Goal: Information Seeking & Learning: Check status

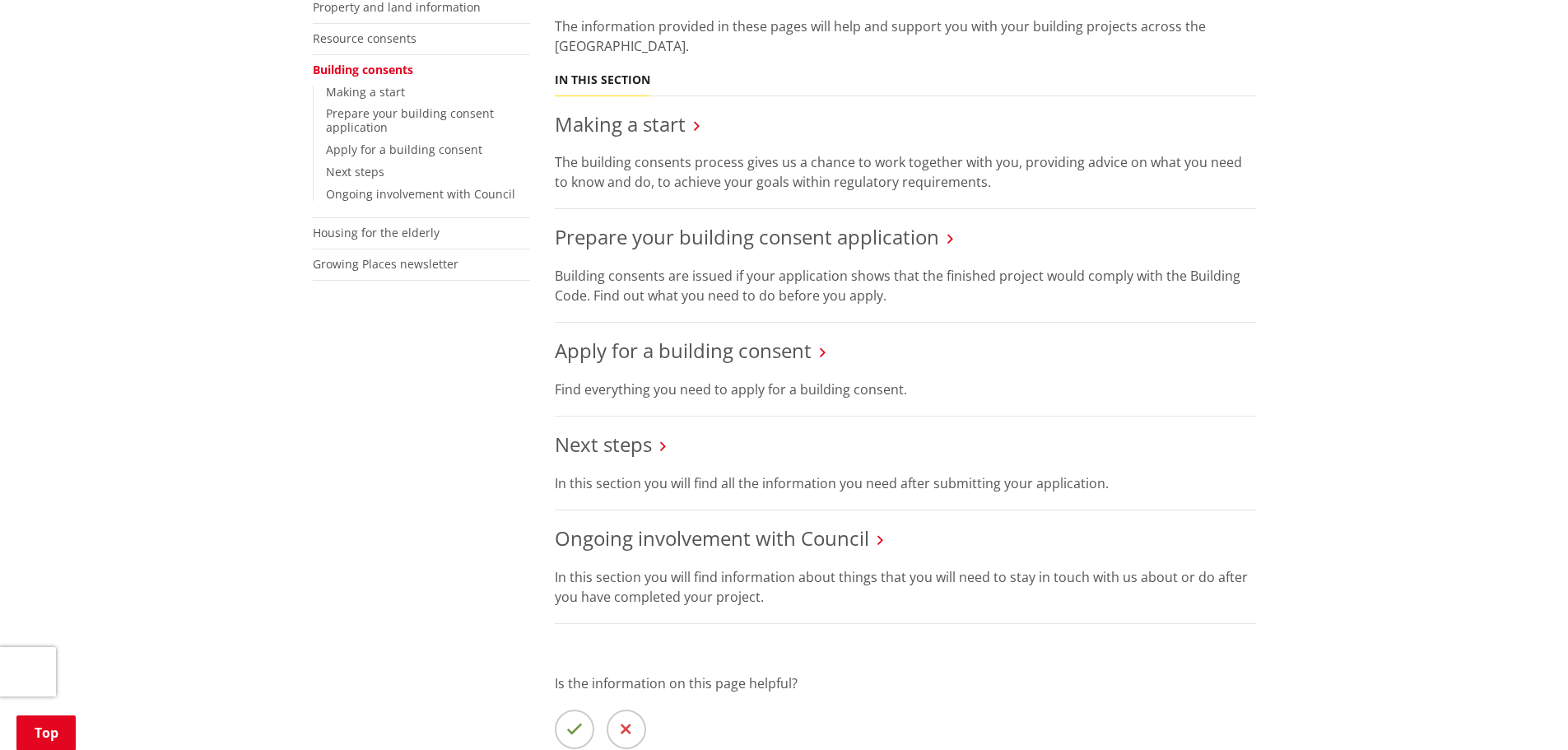
scroll to position [411, 0]
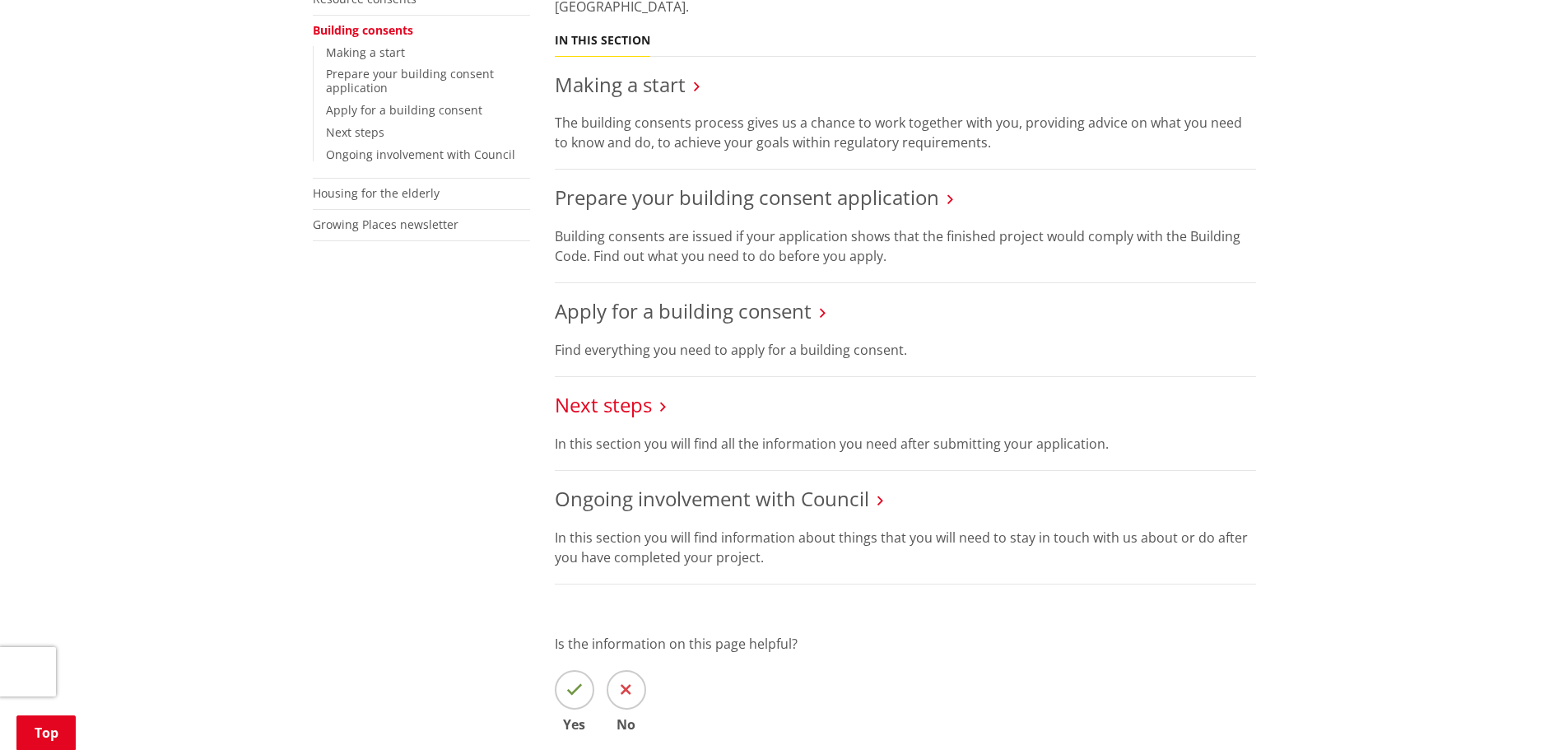
click at [613, 401] on link "Next steps" at bounding box center [602, 405] width 97 height 27
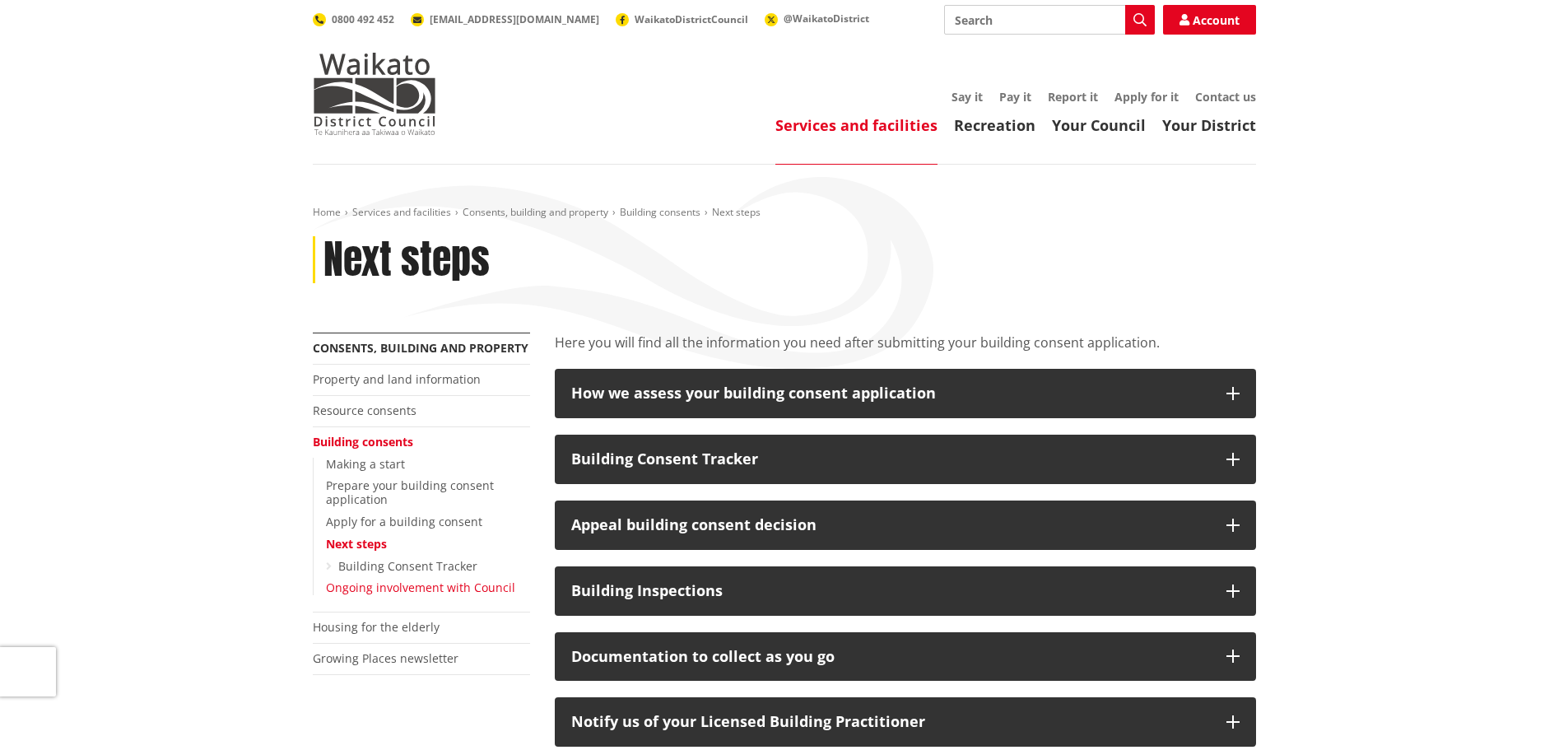
scroll to position [82, 0]
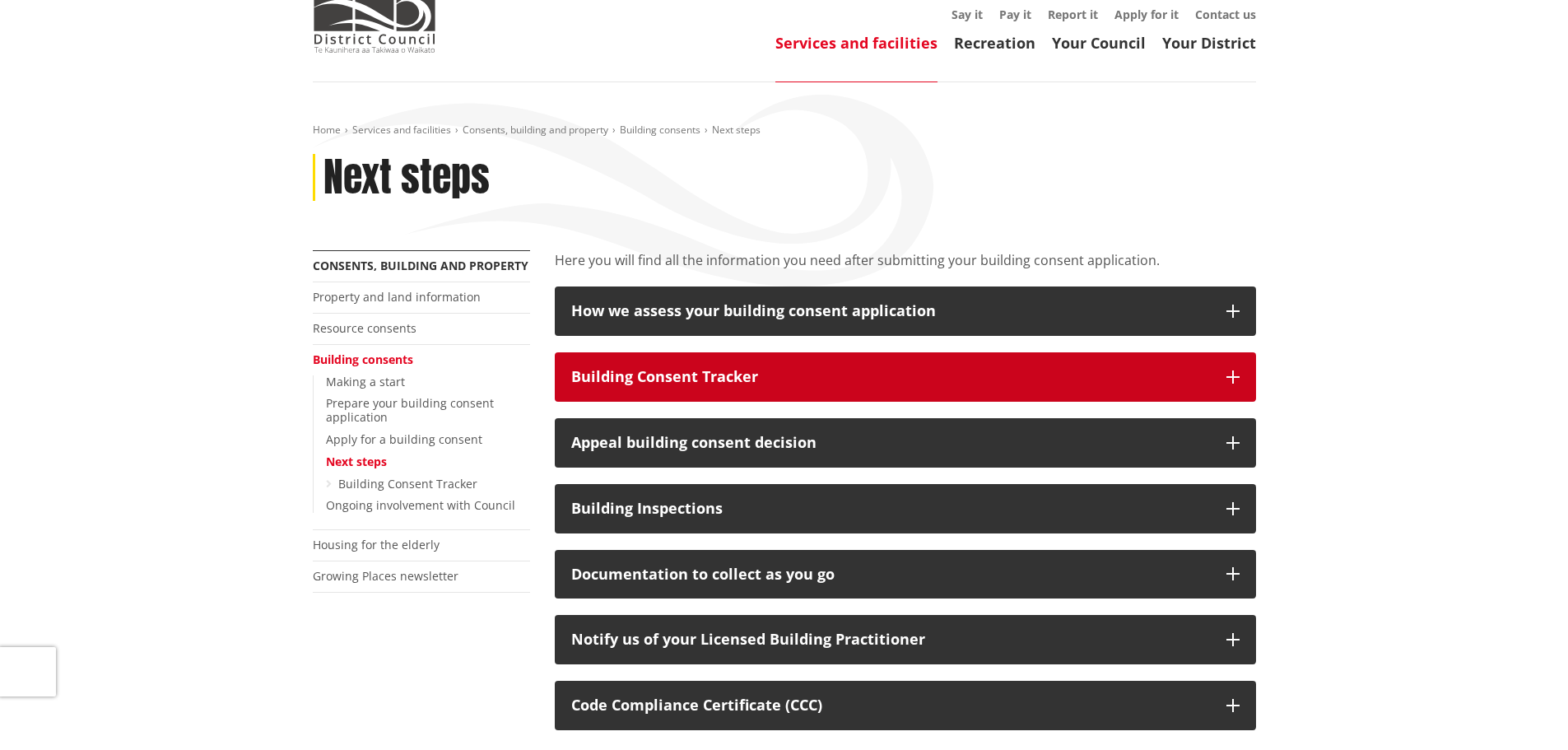
click at [1224, 368] on button "Building Consent Tracker" at bounding box center [905, 377] width 701 height 50
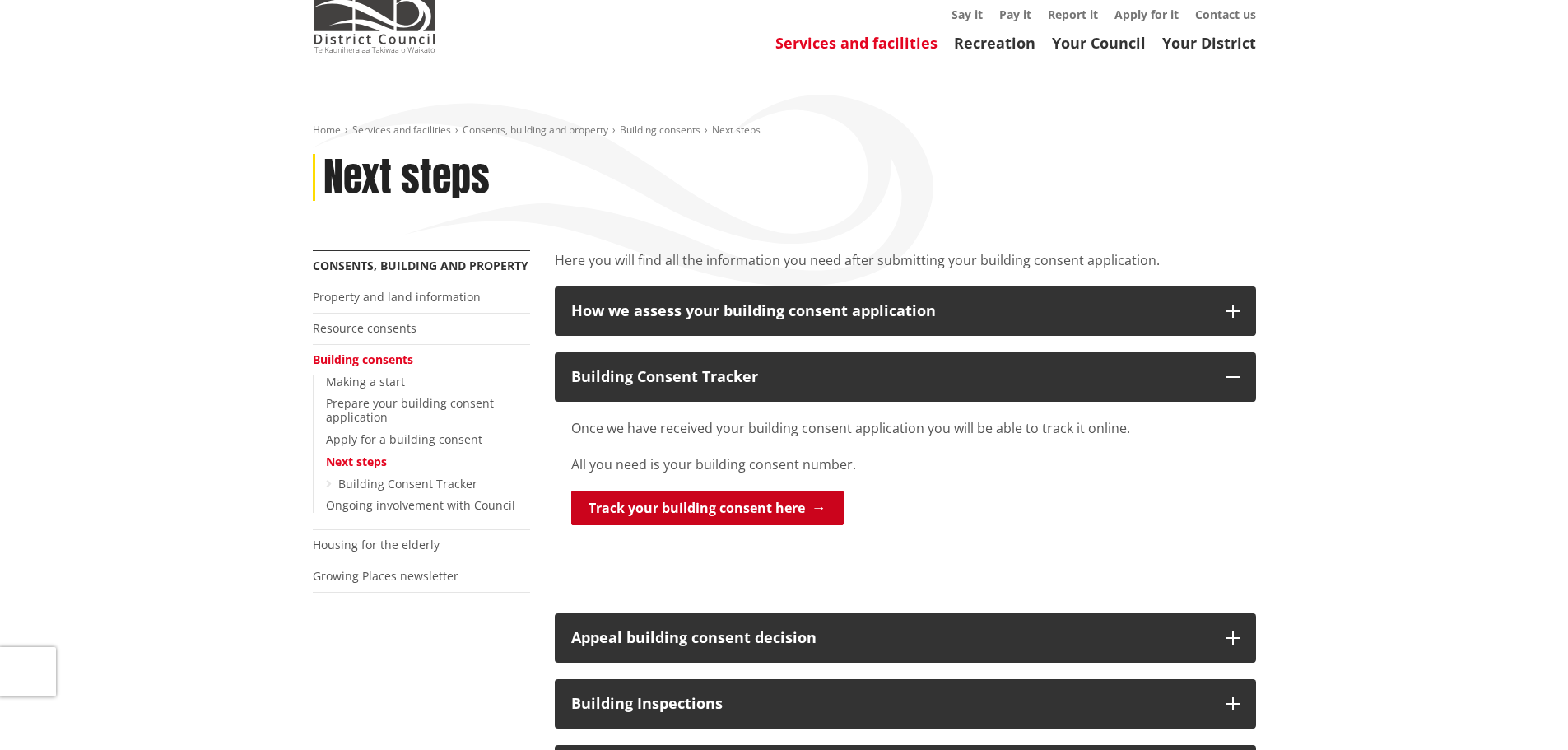
click at [676, 503] on link "Track your building consent here" at bounding box center [708, 508] width 272 height 34
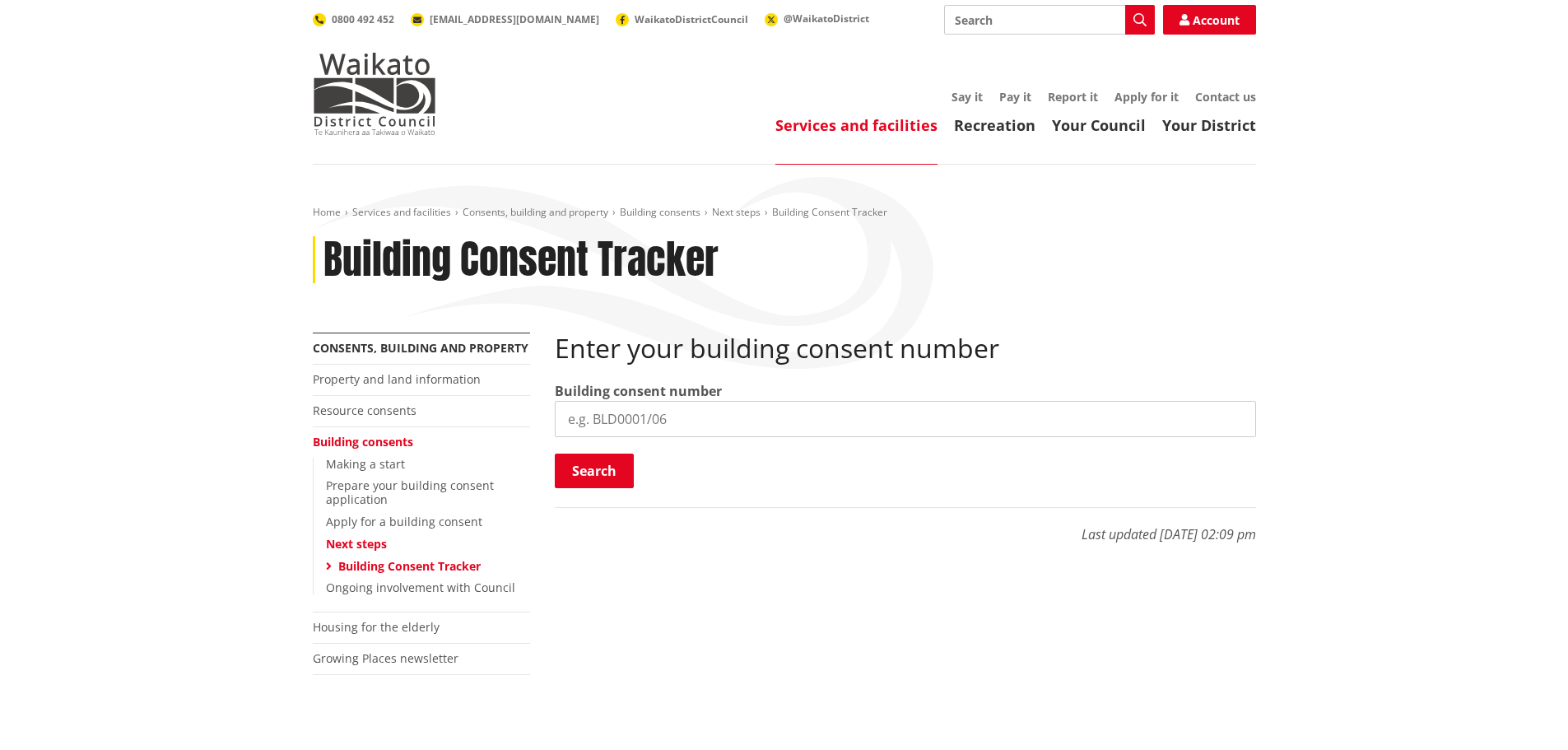
click at [650, 412] on input "search" at bounding box center [905, 419] width 701 height 36
click at [365, 380] on link "Property and land information" at bounding box center [397, 379] width 168 height 15
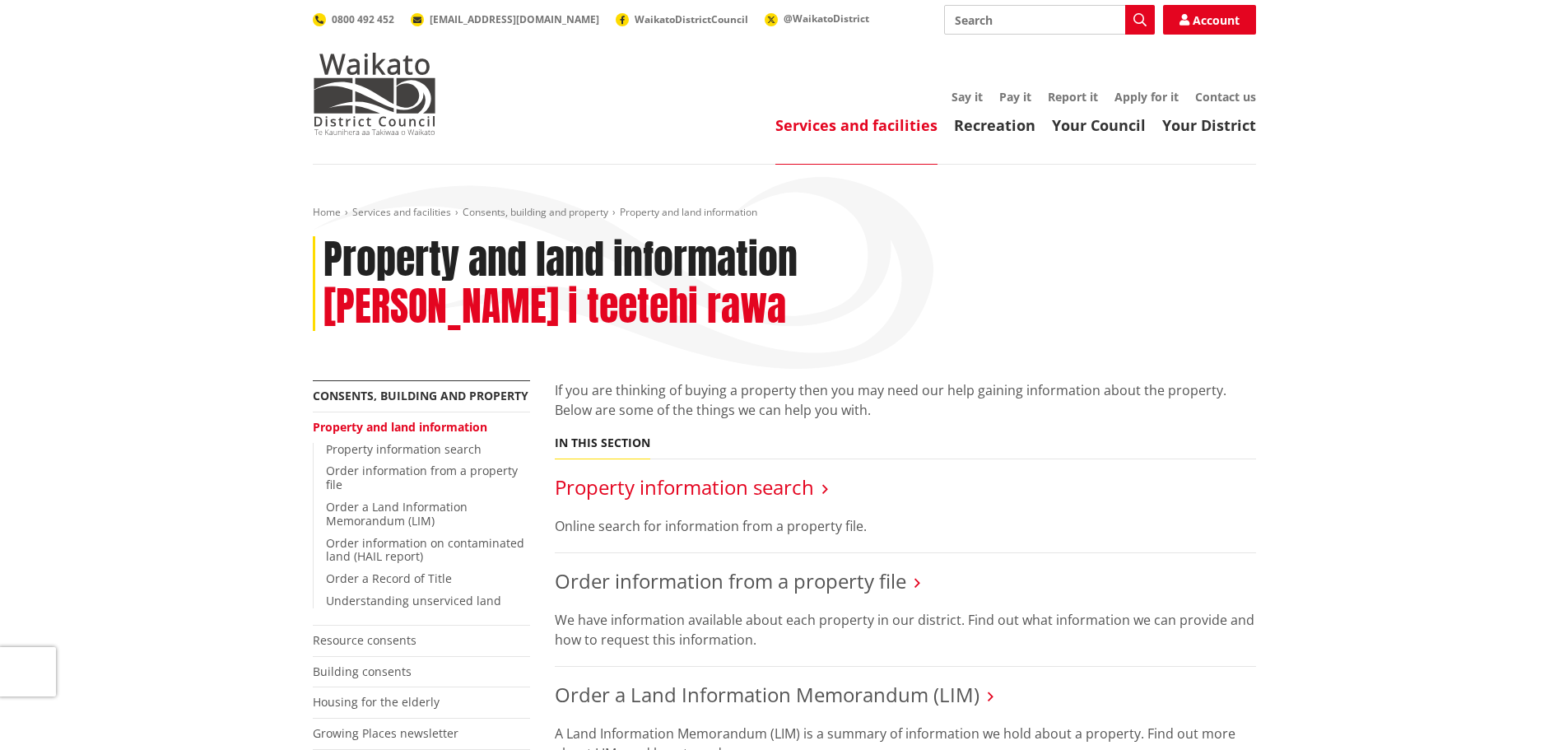
click at [746, 473] on link "Property information search" at bounding box center [684, 487] width 260 height 27
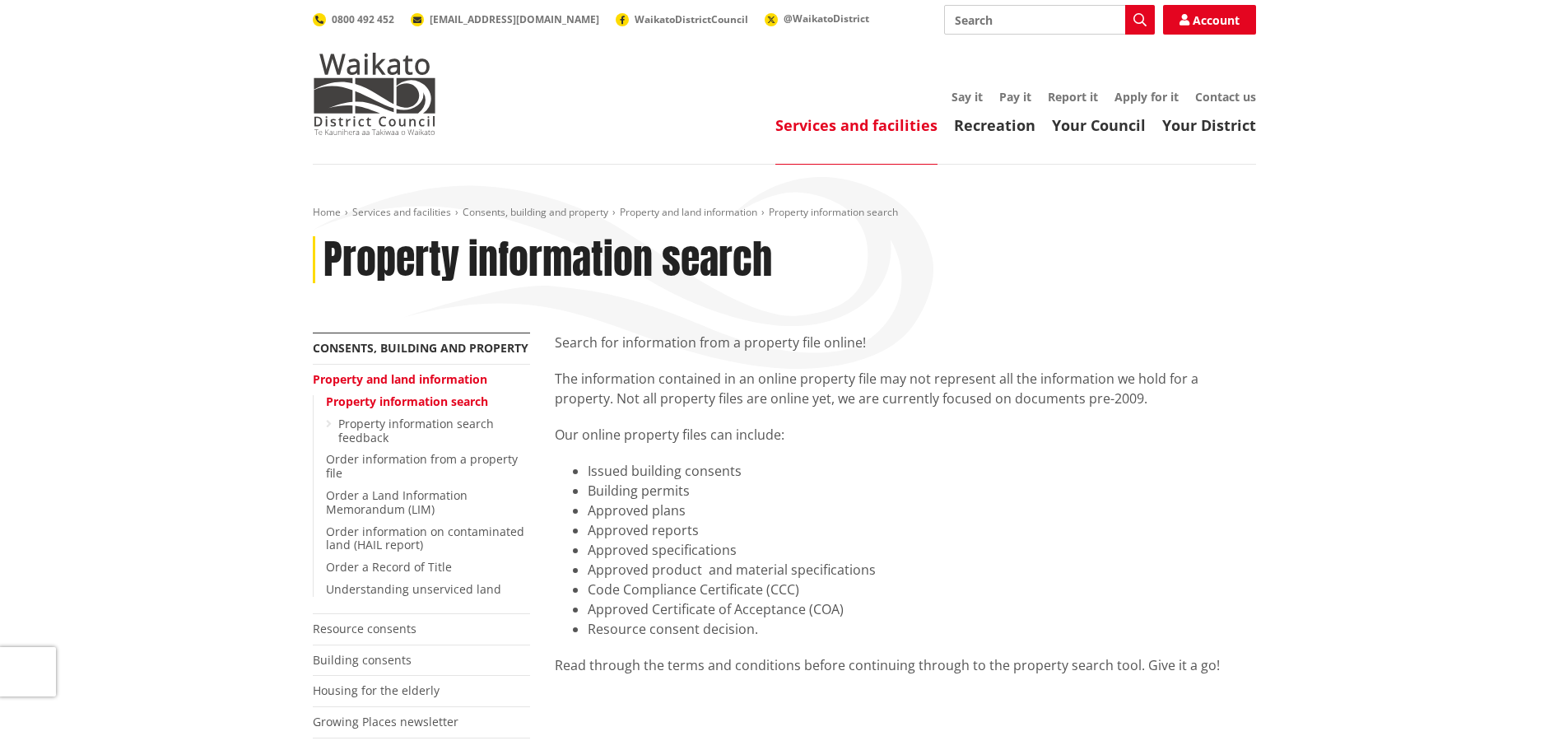
click at [356, 395] on link "Property information search" at bounding box center [406, 401] width 162 height 15
click at [366, 345] on link "Consents, building and property" at bounding box center [421, 348] width 216 height 15
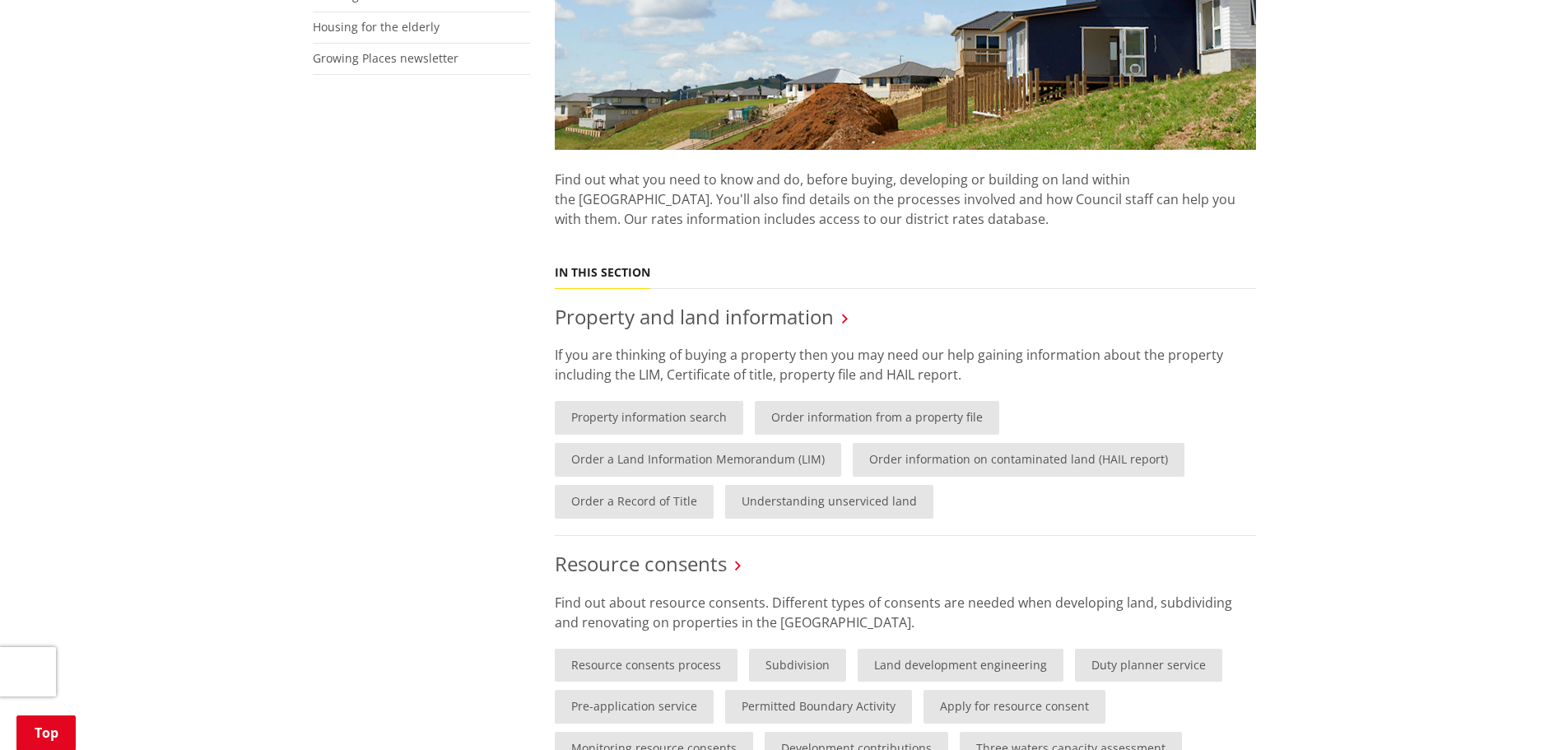
scroll to position [494, 0]
click at [624, 410] on link "Property information search" at bounding box center [649, 417] width 189 height 33
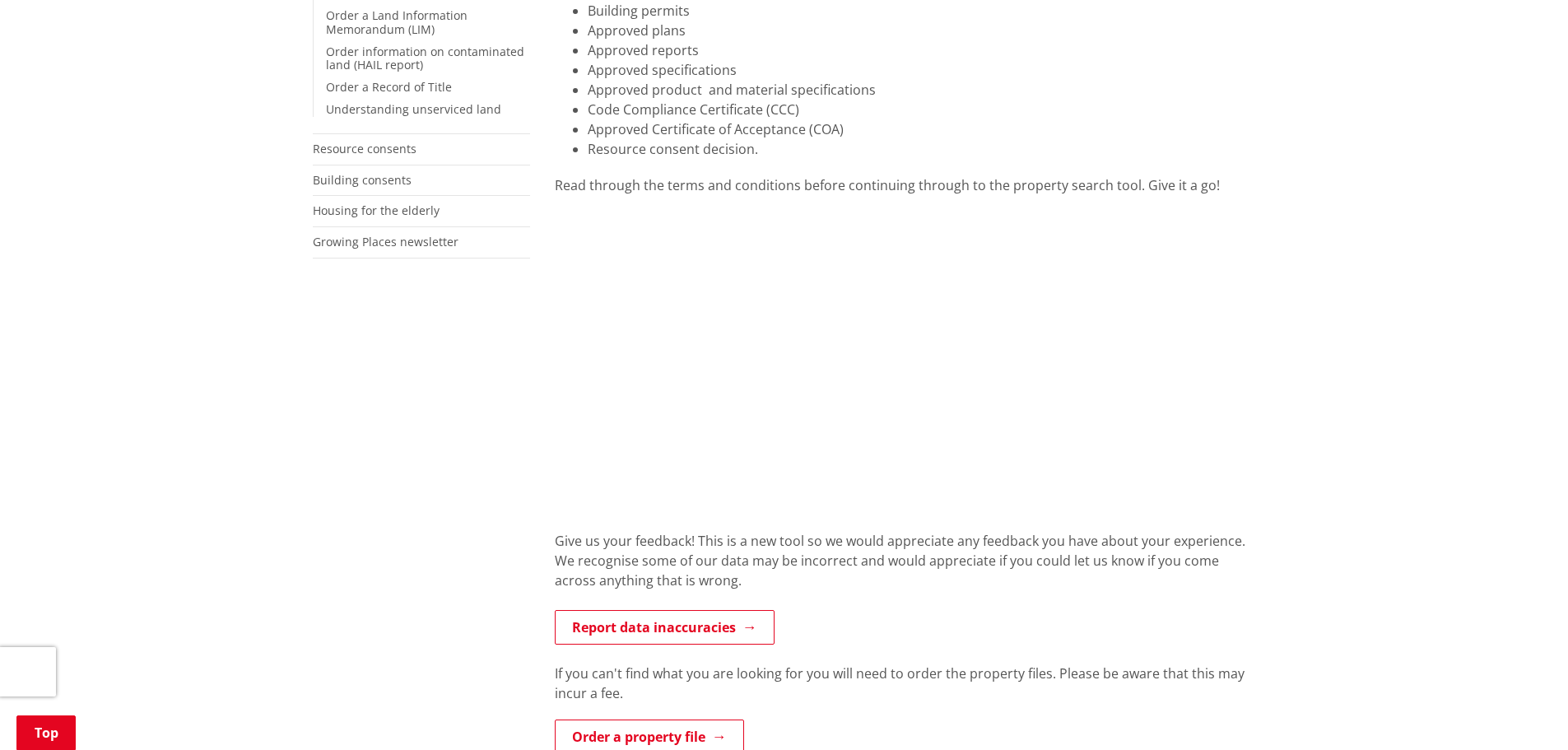
scroll to position [329, 0]
